Goal: Contribute content

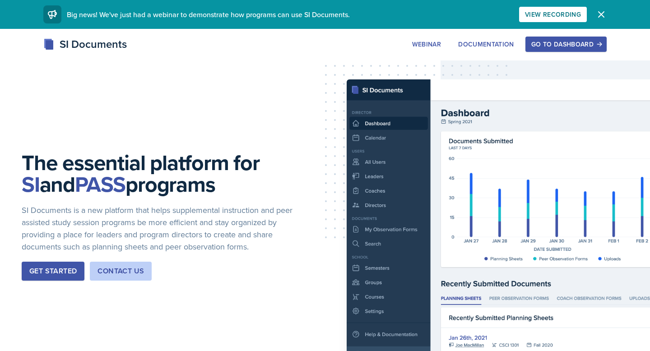
click at [562, 49] on button "Go to Dashboard" at bounding box center [565, 44] width 81 height 15
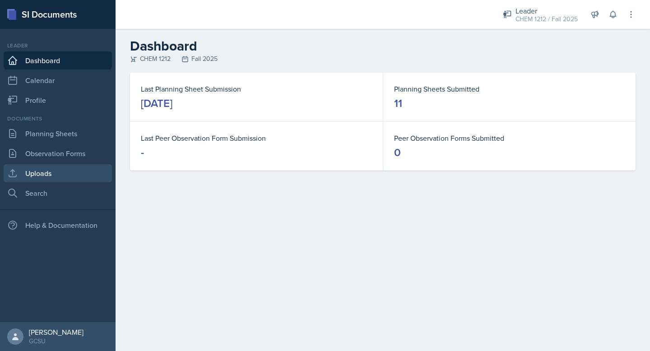
click at [37, 171] on link "Uploads" at bounding box center [58, 173] width 108 height 18
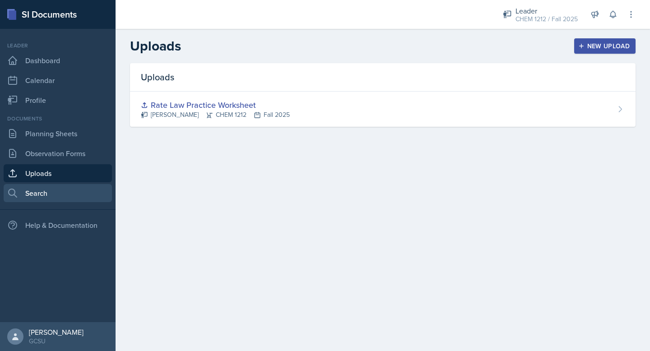
click at [40, 191] on link "Search" at bounding box center [58, 193] width 108 height 18
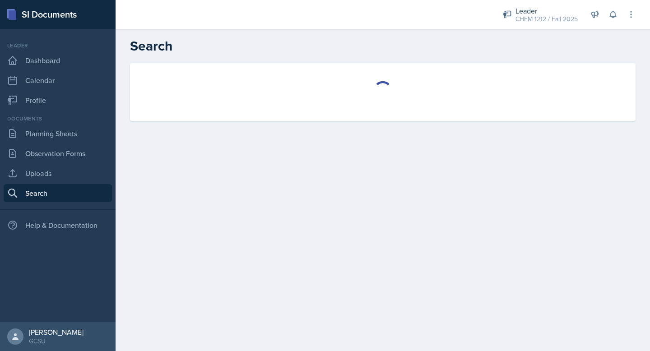
select select "all"
select select "1"
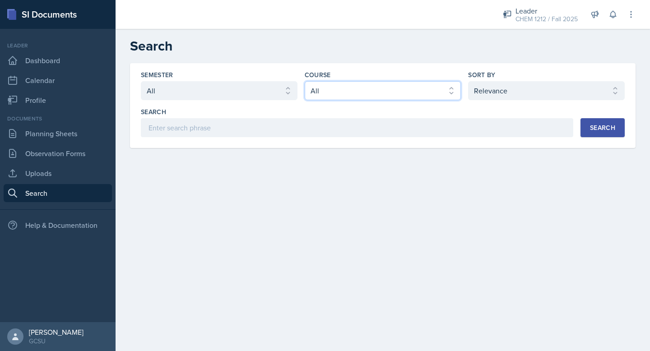
click at [338, 98] on select "Select course All ACCT 3101 ACCT 3102 ASTR 1000 BIOL 1100 BIOL 1107 BIOL 1108 B…" at bounding box center [382, 90] width 157 height 19
click at [304, 81] on select "Select course All ACCT 3101 ACCT 3102 ASTR 1000 BIOL 1100 BIOL 1107 BIOL 1108 B…" at bounding box center [382, 90] width 157 height 19
click at [337, 87] on select "Select course All ACCT 3101 ACCT 3102 ASTR 1000 BIOL 1100 BIOL 1107 BIOL 1108 B…" at bounding box center [382, 90] width 157 height 19
select select "840ce5bb-29bd-4780-9b51-cd9a06060640"
click at [304, 81] on select "Select course All ACCT 3101 ACCT 3102 ASTR 1000 BIOL 1100 BIOL 1107 BIOL 1108 B…" at bounding box center [382, 90] width 157 height 19
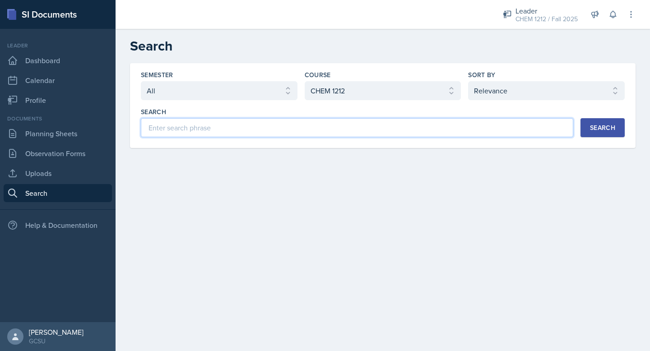
click at [314, 129] on input at bounding box center [357, 127] width 432 height 19
type input "Chapter 14"
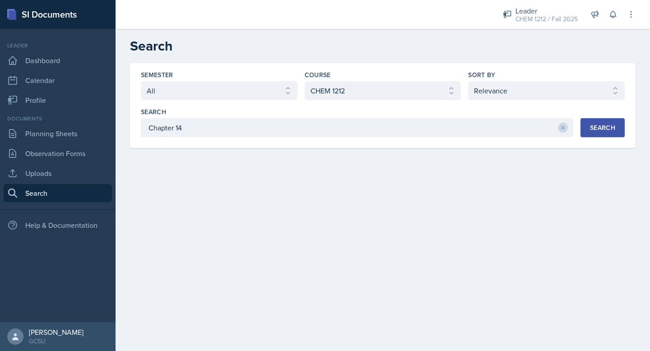
click at [604, 120] on button "Search" at bounding box center [602, 127] width 44 height 19
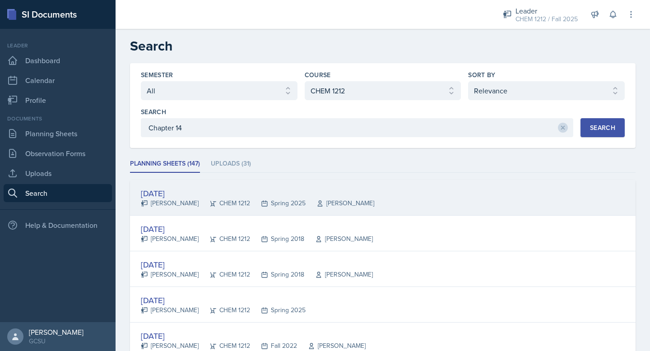
click at [176, 195] on div "[DATE]" at bounding box center [257, 193] width 233 height 12
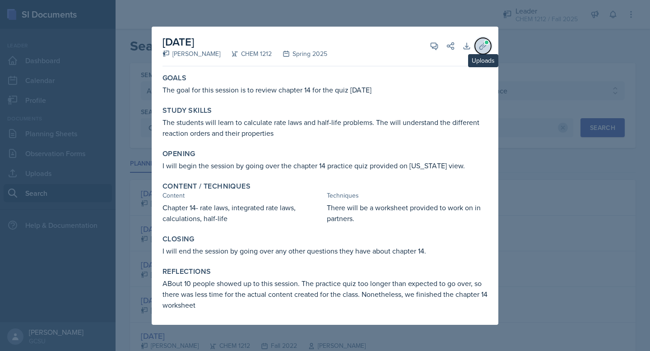
click at [485, 46] on icon at bounding box center [482, 45] width 9 height 9
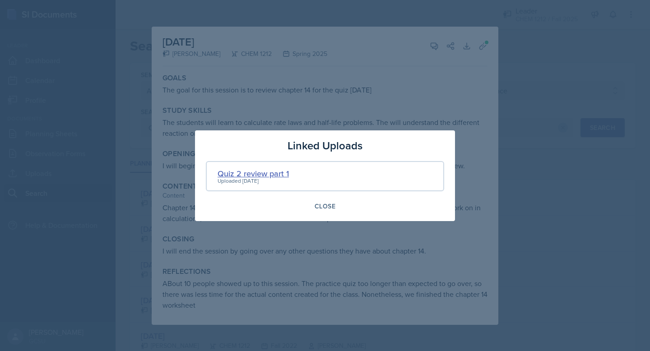
click at [243, 174] on div "Quiz 2 review part 1" at bounding box center [252, 173] width 71 height 12
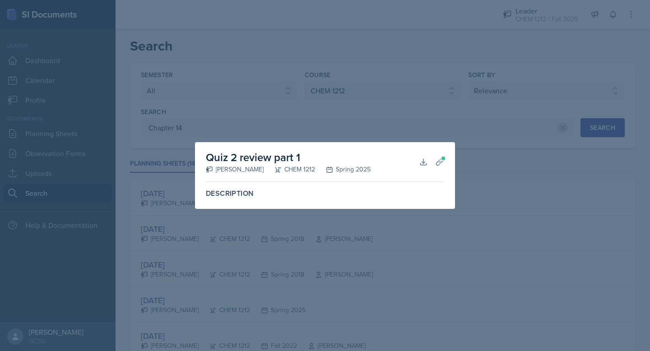
click at [451, 229] on div at bounding box center [325, 175] width 650 height 351
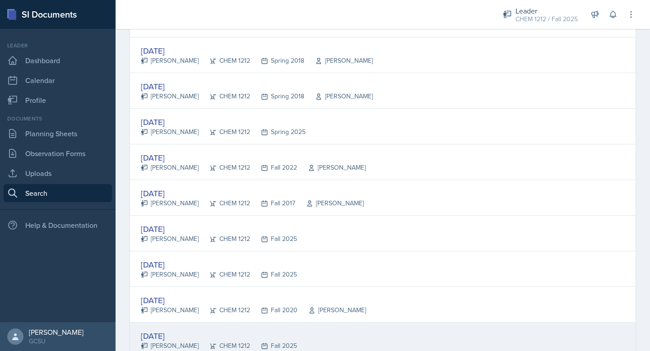
scroll to position [158, 0]
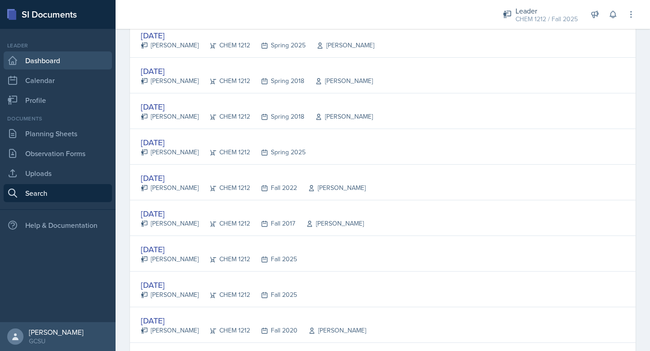
click at [50, 60] on link "Dashboard" at bounding box center [58, 60] width 108 height 18
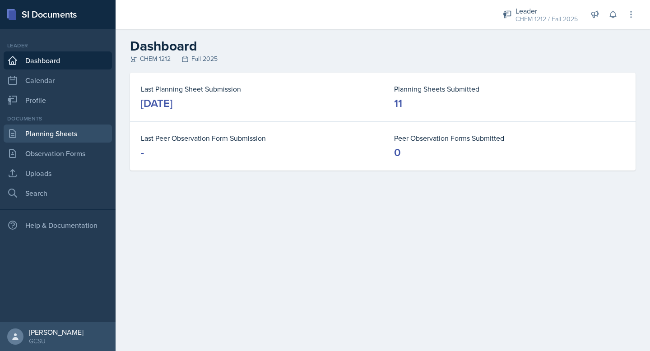
click at [43, 130] on link "Planning Sheets" at bounding box center [58, 133] width 108 height 18
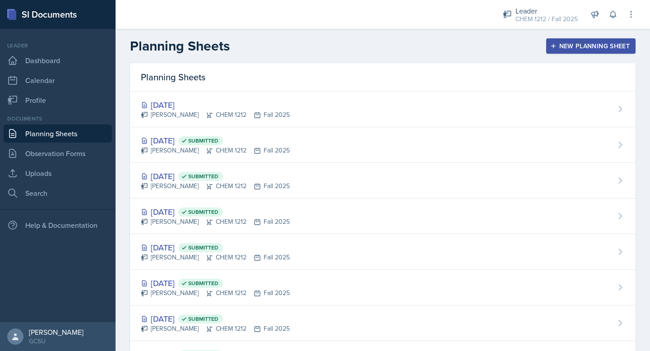
click at [249, 119] on div "[PERSON_NAME] CHEM 1212 Fall 2025" at bounding box center [215, 114] width 149 height 9
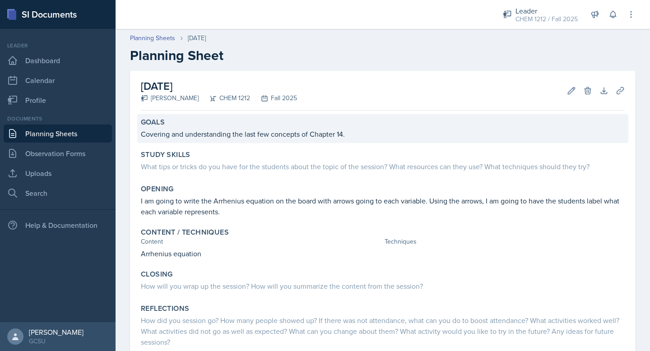
click at [286, 129] on p "Covering and understanding the last few concepts of Chapter 14." at bounding box center [383, 134] width 484 height 11
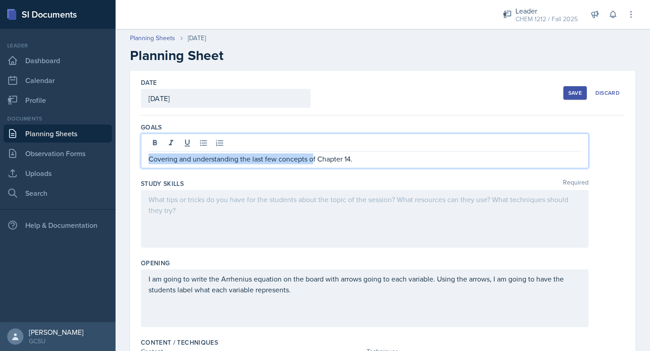
drag, startPoint x: 253, startPoint y: 145, endPoint x: 313, endPoint y: 161, distance: 61.6
click at [313, 161] on p "Covering and understanding the last few concepts of Chapter 14." at bounding box center [364, 158] width 432 height 11
click at [257, 157] on p "Covering and understanding the last few concepts of Chapter 14." at bounding box center [364, 158] width 432 height 11
drag, startPoint x: 240, startPoint y: 160, endPoint x: 314, endPoint y: 164, distance: 73.6
click at [314, 164] on div "Covering and understanding the last few concepts of Chapter 14." at bounding box center [364, 151] width 447 height 35
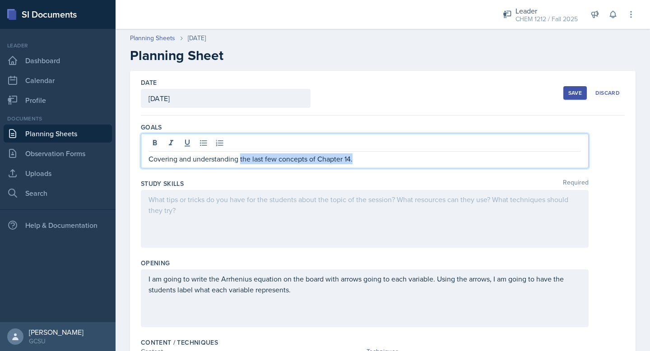
click at [315, 161] on p "Covering and understanding the last few concepts of Chapter 14." at bounding box center [364, 158] width 432 height 11
drag, startPoint x: 315, startPoint y: 161, endPoint x: 242, endPoint y: 160, distance: 73.1
click at [242, 160] on p "Covering and understanding the last few concepts of Chapter 14." at bounding box center [364, 158] width 432 height 11
click at [286, 160] on p "Covering and understanding Chapter 14." at bounding box center [364, 158] width 432 height 11
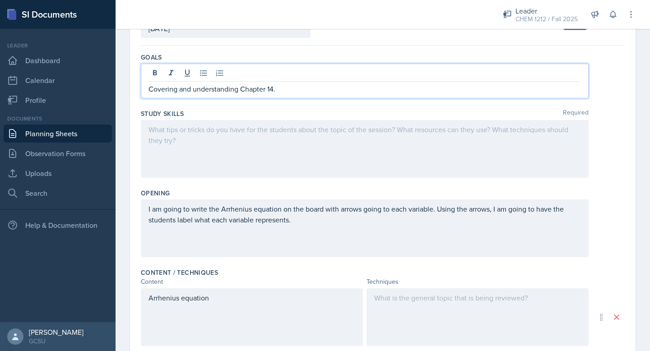
scroll to position [87, 0]
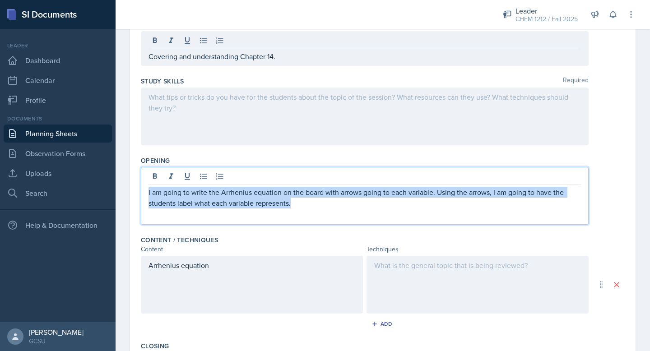
drag, startPoint x: 311, startPoint y: 203, endPoint x: 141, endPoint y: 189, distance: 170.1
click at [142, 189] on div "I am going to write the Arrhenius equation on the board with arrows going to ea…" at bounding box center [364, 196] width 447 height 58
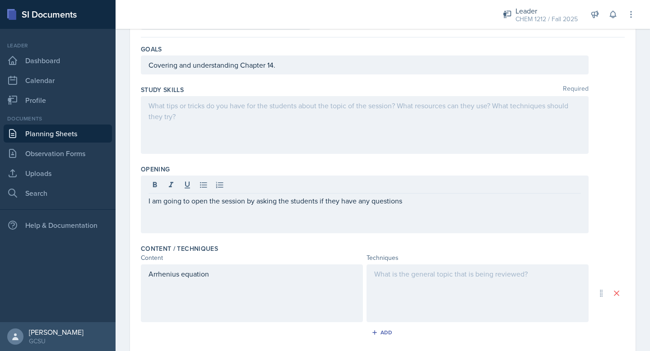
click at [202, 137] on div at bounding box center [364, 125] width 447 height 58
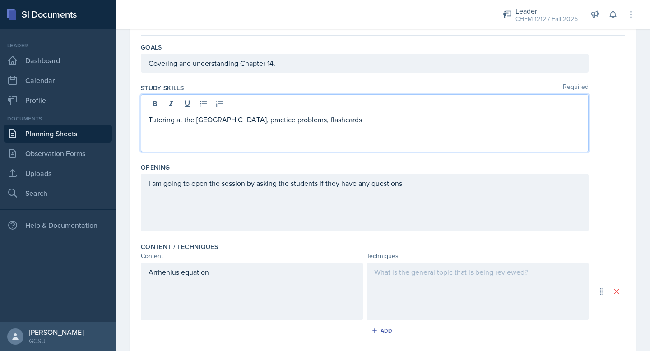
scroll to position [84, 0]
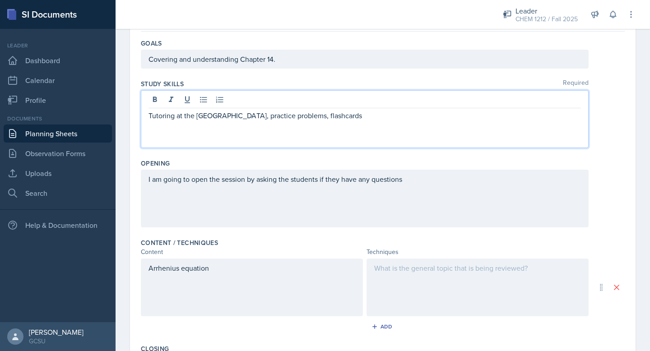
click at [434, 198] on div "I am going to open the session by asking the students if they have any questions" at bounding box center [364, 199] width 447 height 58
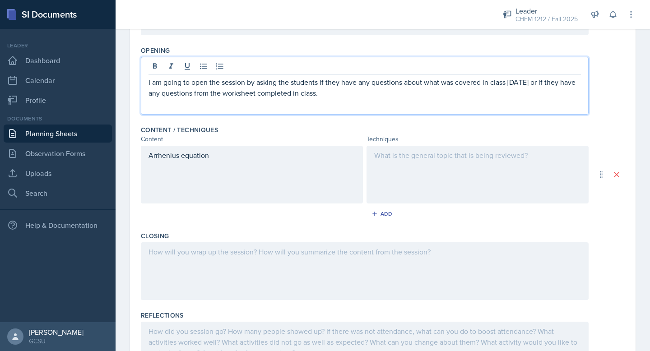
scroll to position [203, 0]
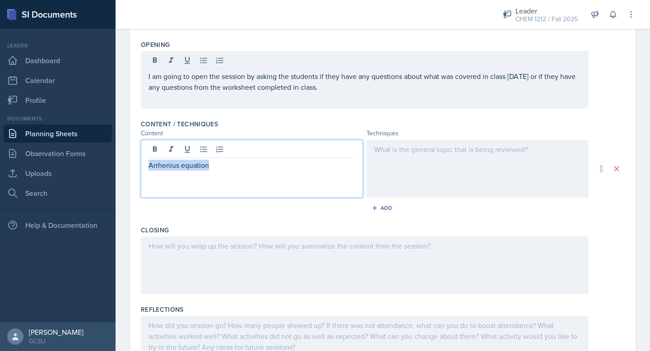
drag, startPoint x: 231, startPoint y: 150, endPoint x: 234, endPoint y: 172, distance: 22.8
click at [234, 172] on div "Arrhenius equation" at bounding box center [252, 169] width 222 height 58
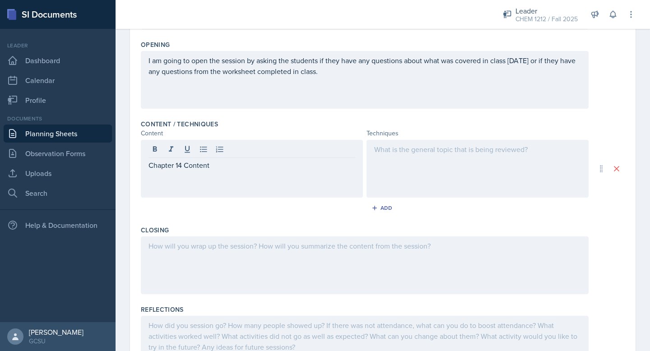
click at [436, 178] on div at bounding box center [477, 169] width 222 height 58
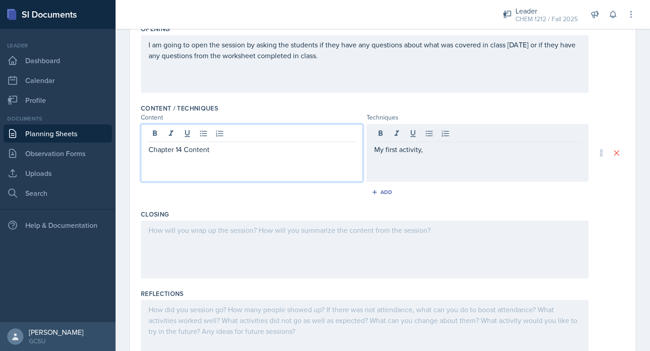
click at [184, 136] on div "Chapter 14 Content" at bounding box center [252, 153] width 222 height 58
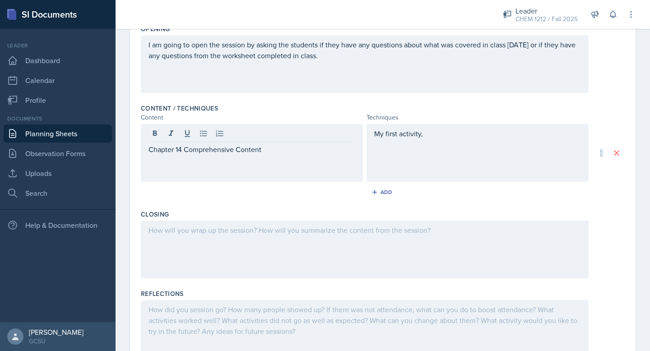
click at [470, 143] on div "My first activity," at bounding box center [477, 153] width 222 height 58
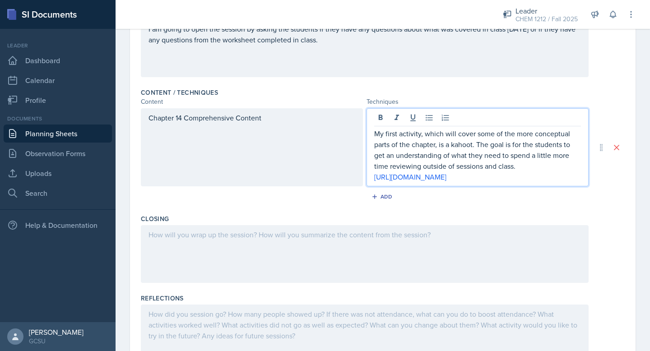
scroll to position [292, 0]
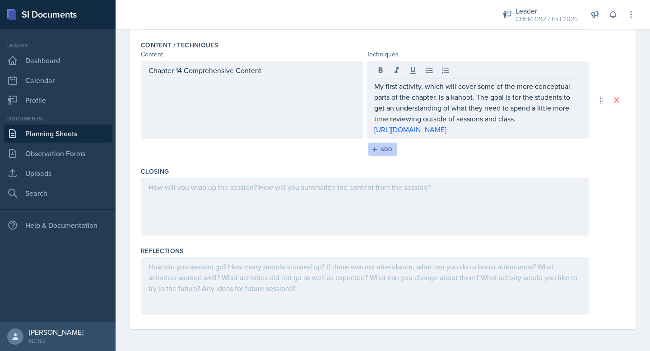
click at [376, 148] on icon "button" at bounding box center [374, 149] width 6 height 6
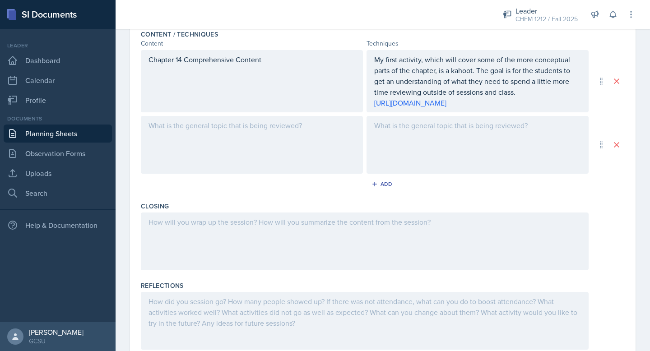
click at [168, 146] on div at bounding box center [252, 145] width 222 height 58
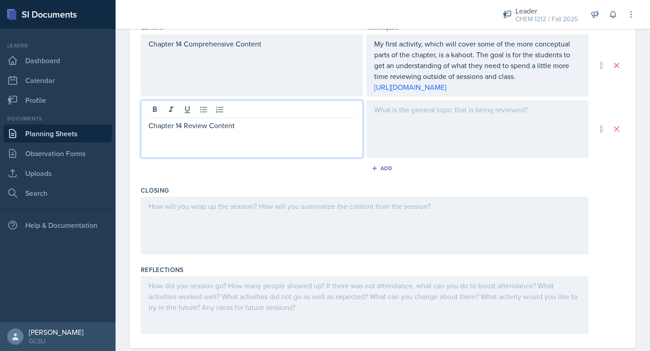
click at [387, 138] on div at bounding box center [477, 129] width 222 height 58
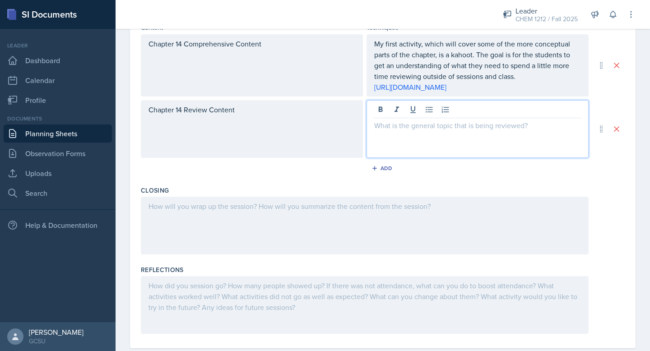
scroll to position [324, 0]
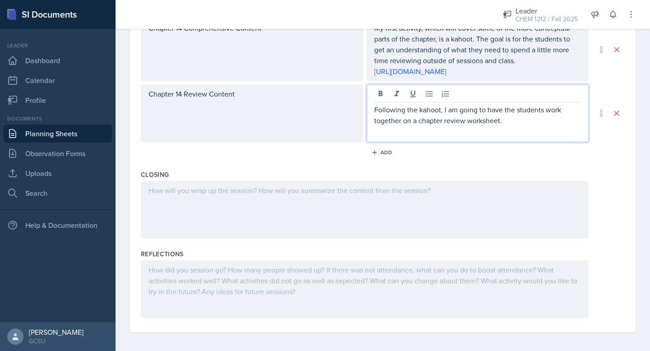
click at [308, 201] on div at bounding box center [364, 210] width 447 height 58
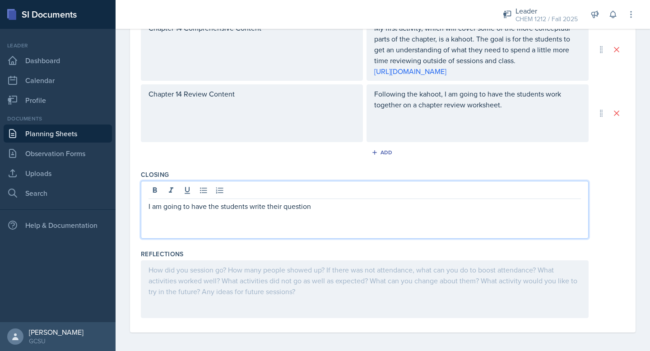
click at [283, 212] on p "I am going to have the students write their question" at bounding box center [364, 206] width 432 height 11
click at [349, 212] on p "I am going to have the students write their remaining question" at bounding box center [364, 206] width 432 height 11
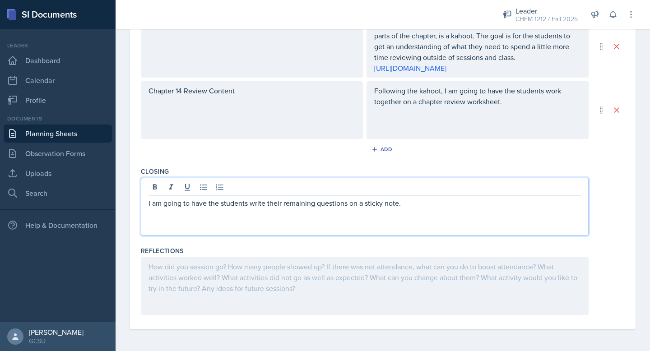
scroll to position [0, 0]
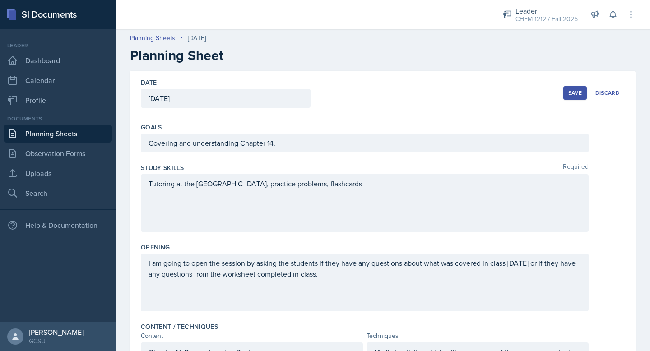
click at [574, 91] on div "Save" at bounding box center [575, 92] width 14 height 7
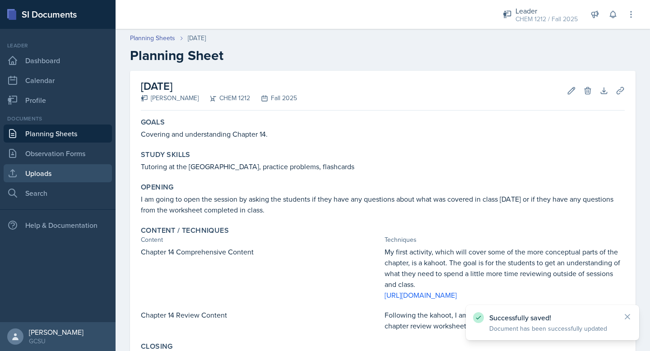
click at [43, 178] on link "Uploads" at bounding box center [58, 173] width 108 height 18
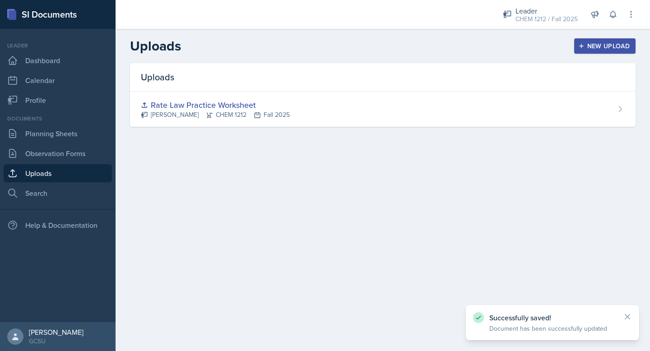
click at [624, 41] on button "New Upload" at bounding box center [605, 45] width 62 height 15
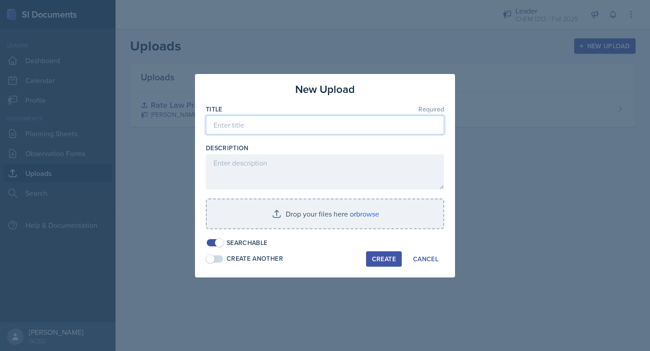
click at [271, 128] on input at bounding box center [325, 124] width 238 height 19
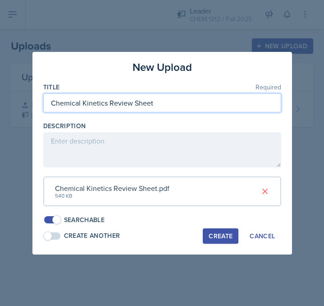
type input "Chemical Kinetics Review Sheet"
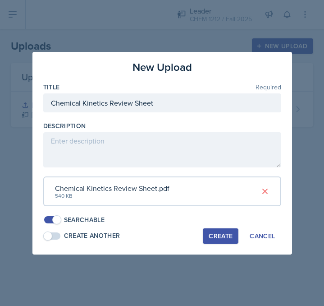
click at [219, 235] on div "Create" at bounding box center [221, 235] width 24 height 7
